Goal: Navigation & Orientation: Find specific page/section

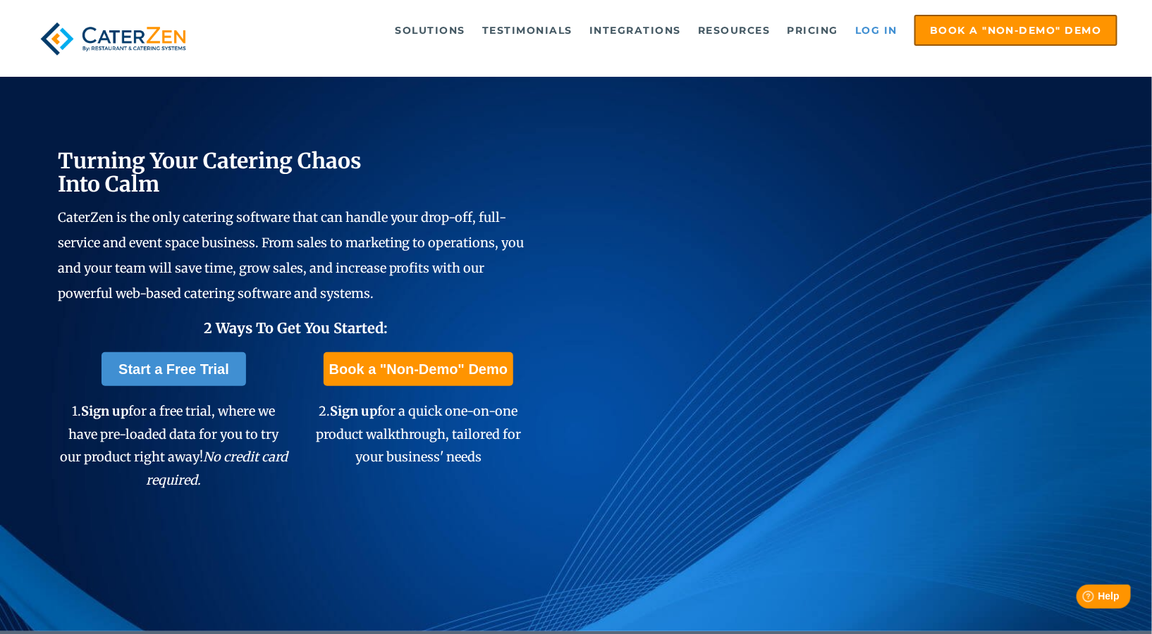
click at [880, 33] on link "Log in" at bounding box center [876, 30] width 56 height 28
click at [888, 32] on link "Log in" at bounding box center [876, 30] width 56 height 28
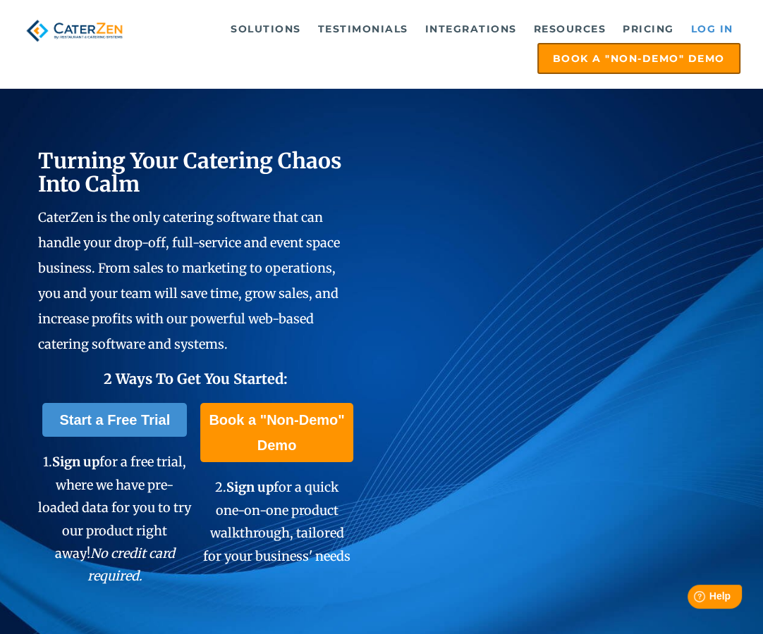
click at [705, 31] on link "Log in" at bounding box center [712, 29] width 56 height 28
